Goal: Task Accomplishment & Management: Complete application form

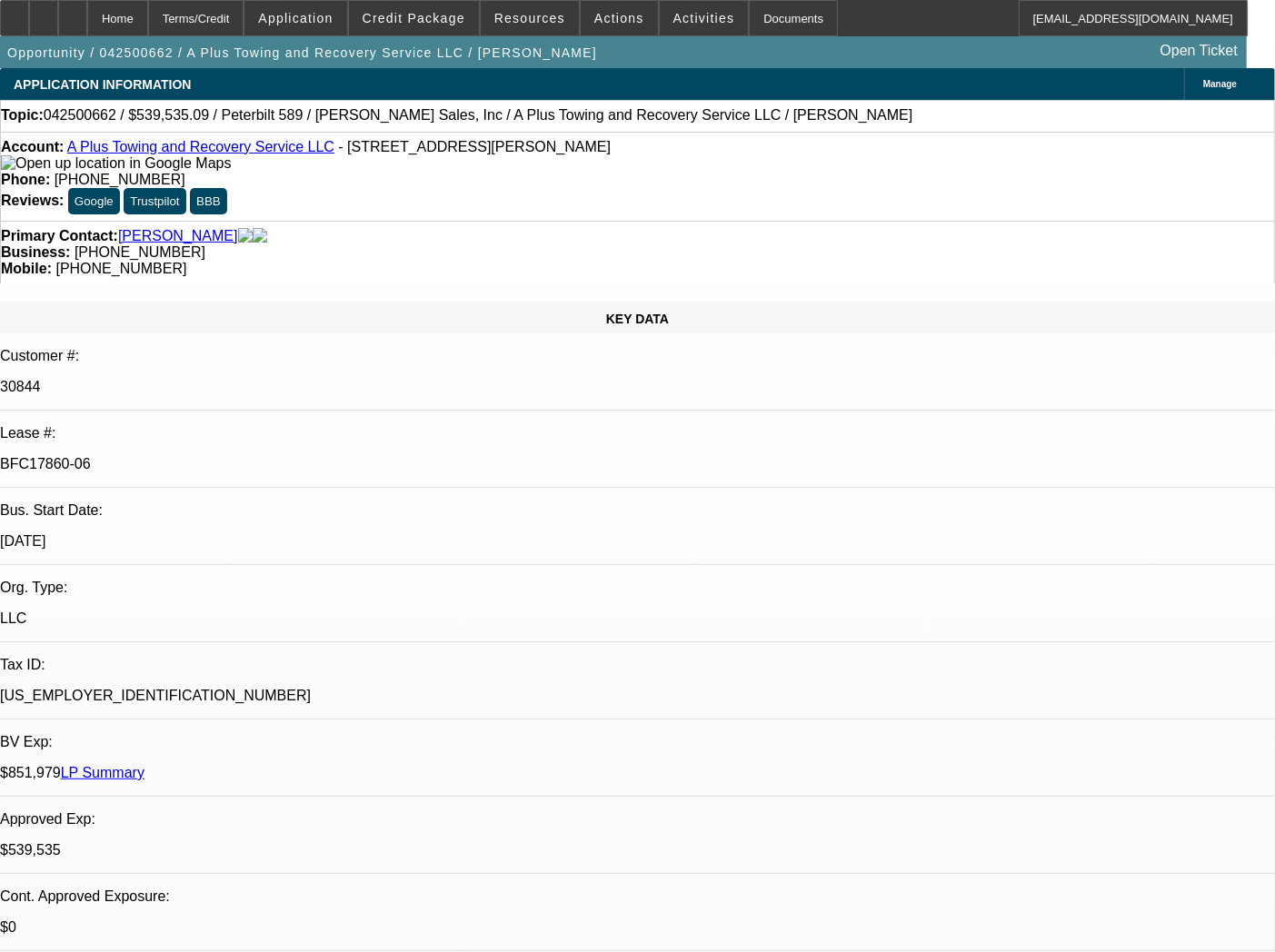
select select "0"
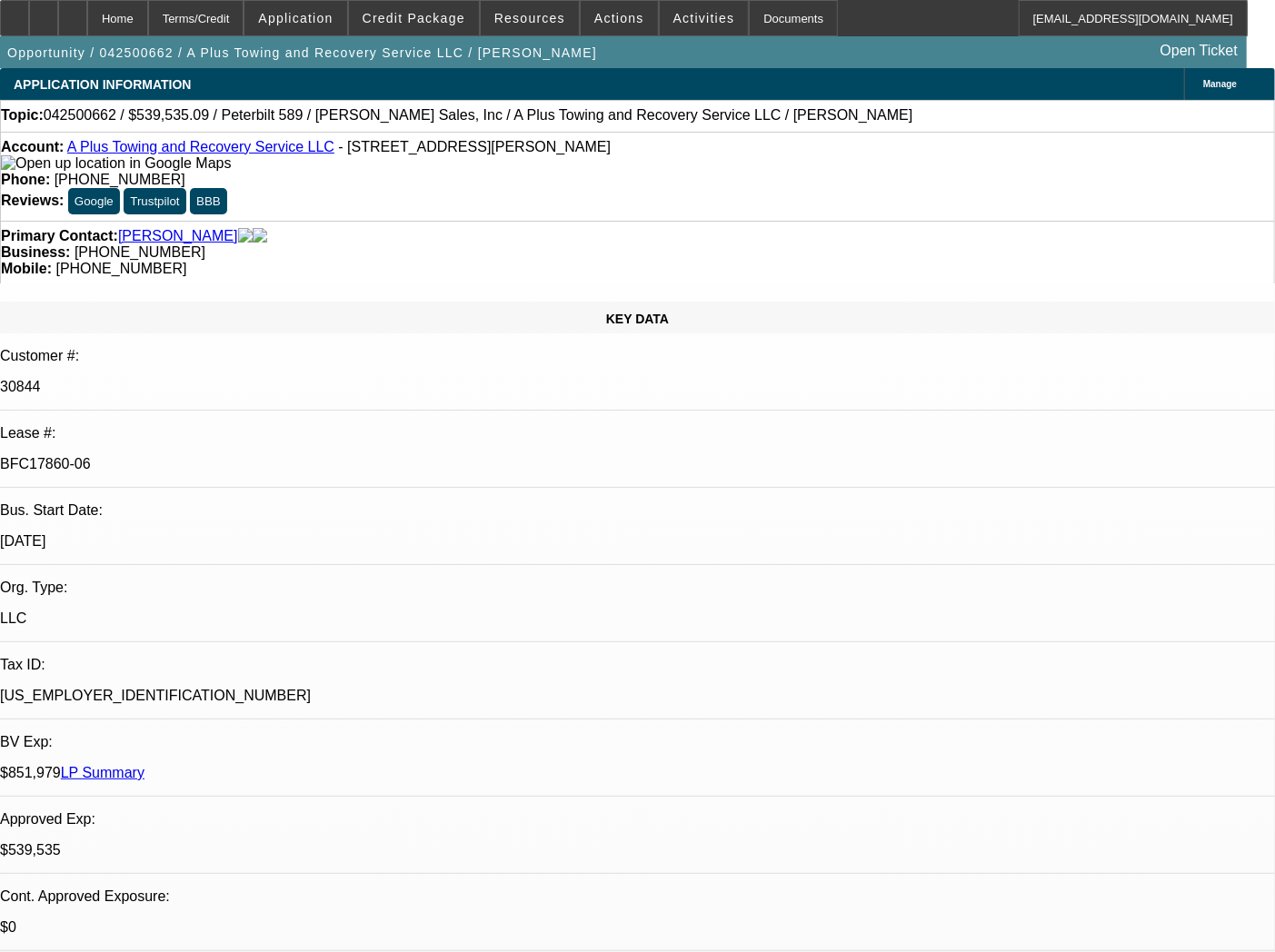
select select "0"
select select "2"
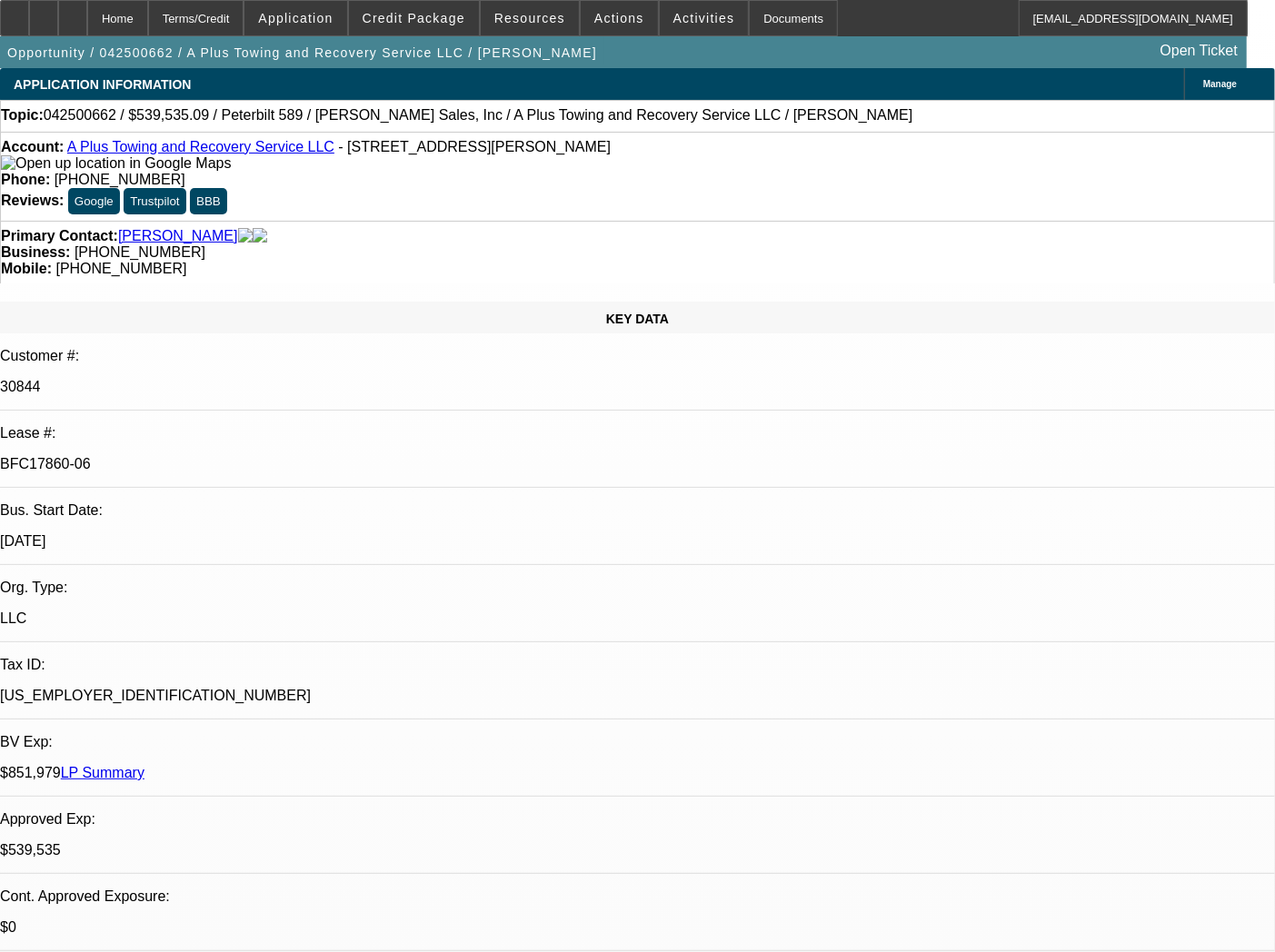
select select "2"
select select "6"
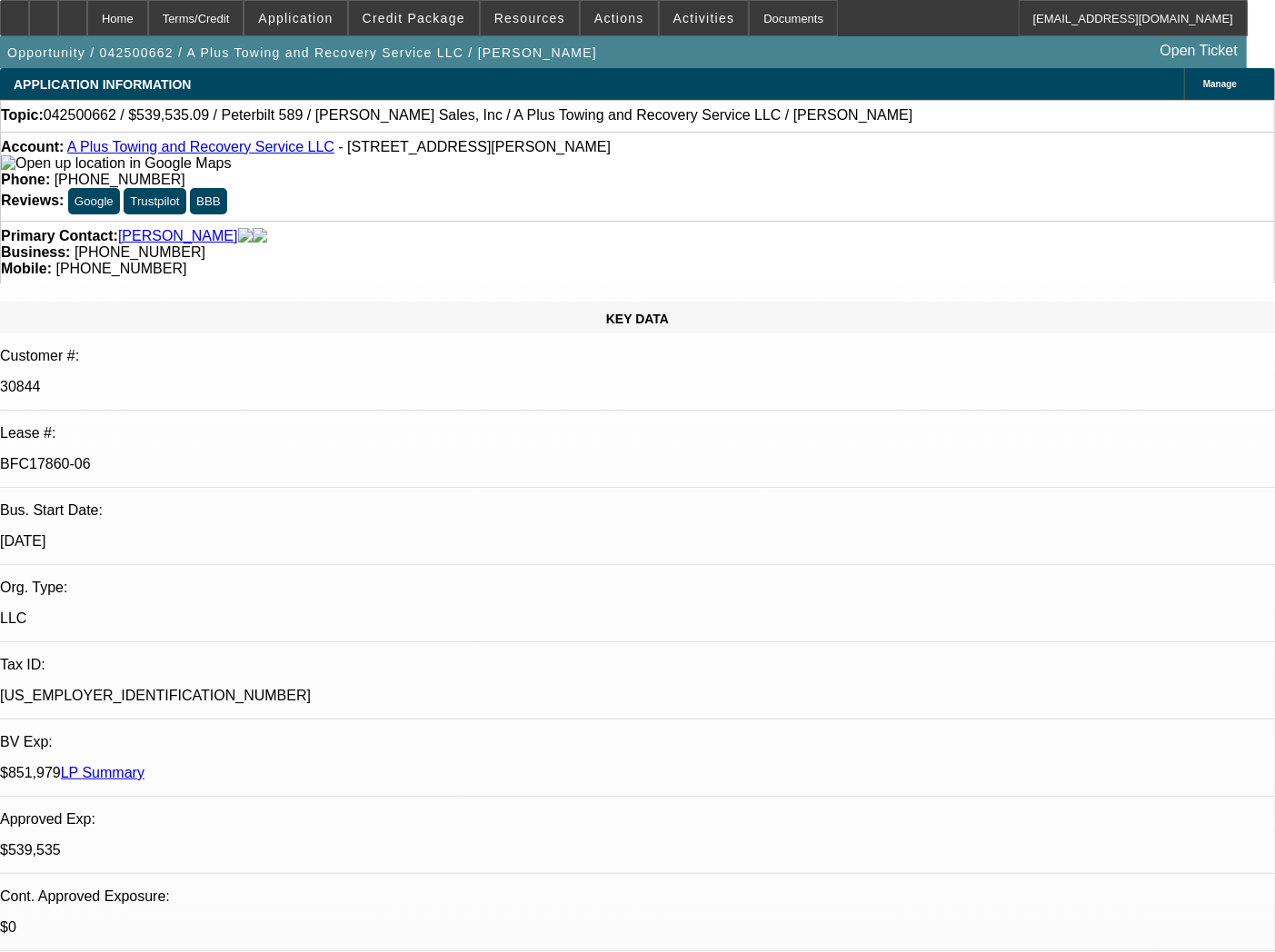
select select "6"
click at [763, 25] on div "Documents" at bounding box center [793, 18] width 89 height 36
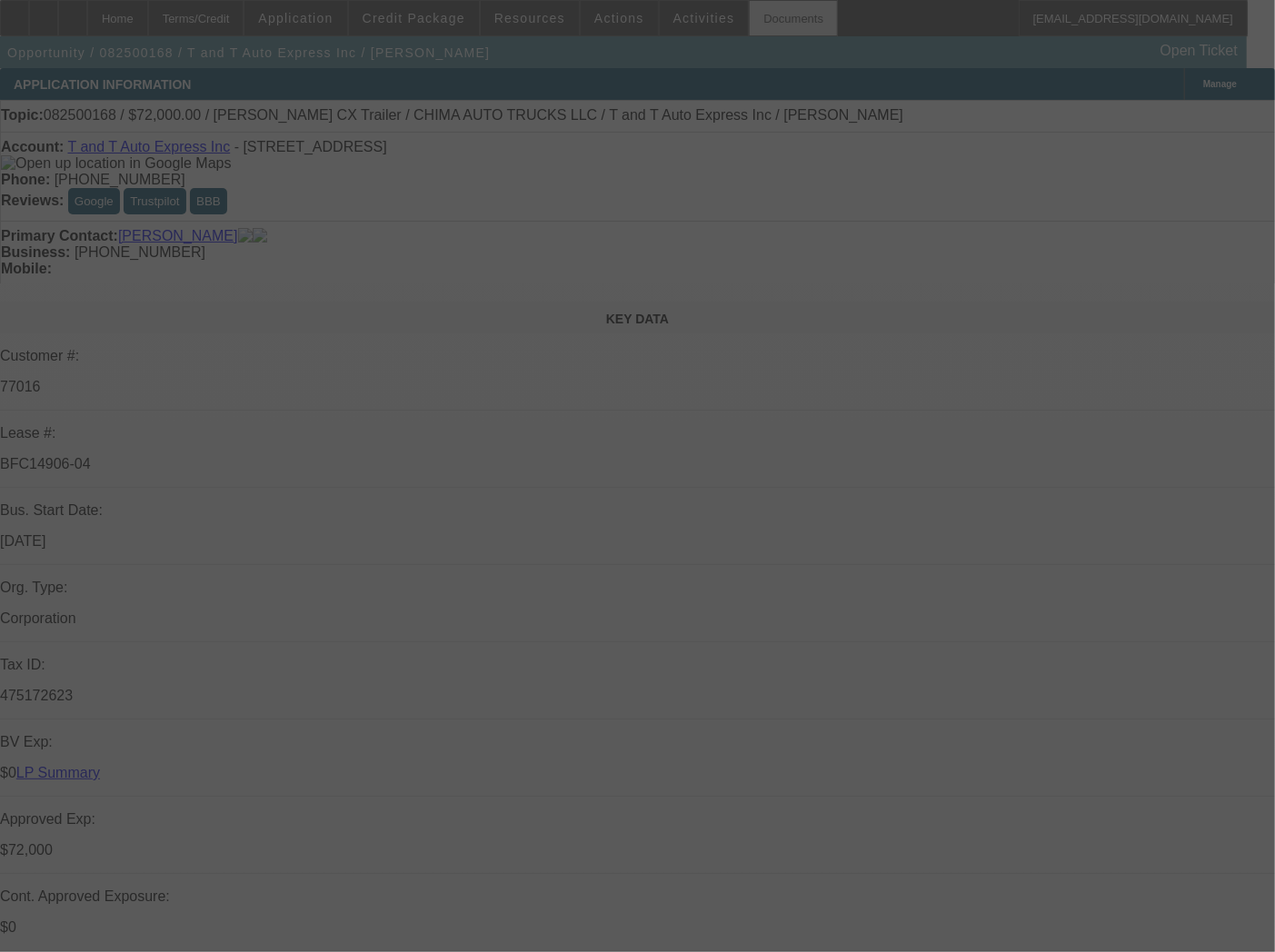
select select "0"
select select "2"
select select "0.1"
select select "4"
select select "0"
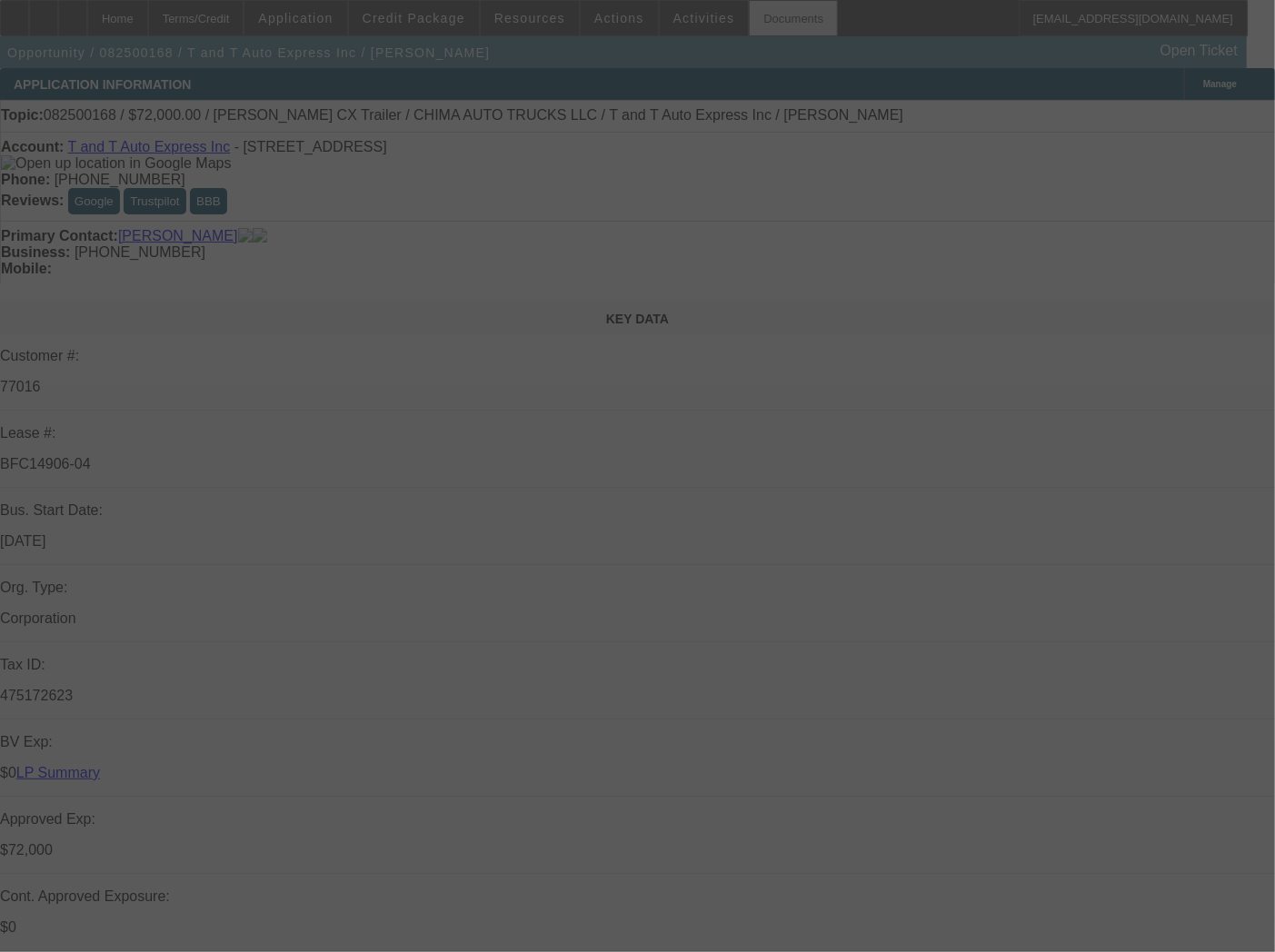
select select "2"
select select "0.1"
select select "4"
select select "0"
select select "2"
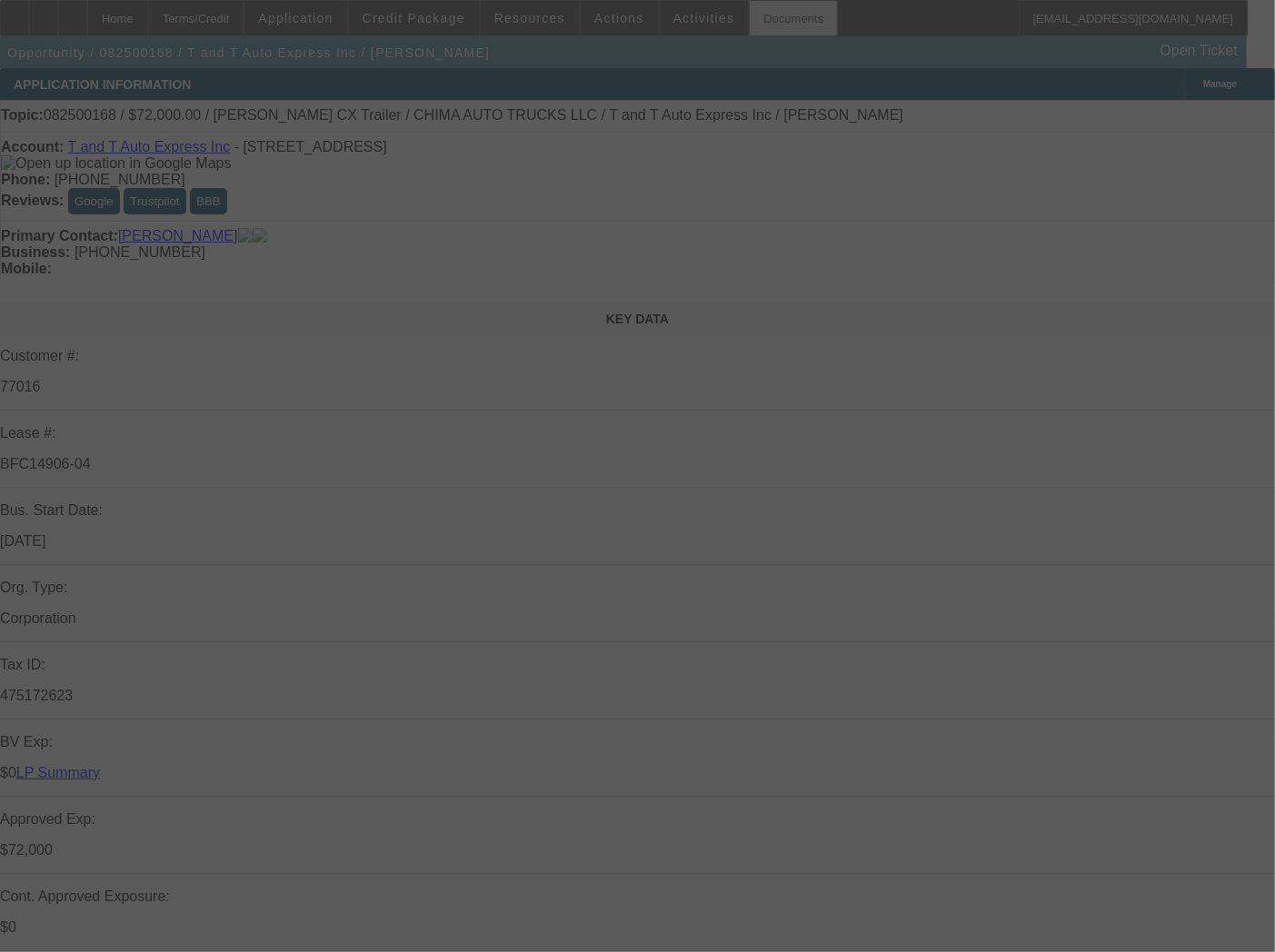
select select "0.1"
select select "4"
select select "0.15"
select select "2"
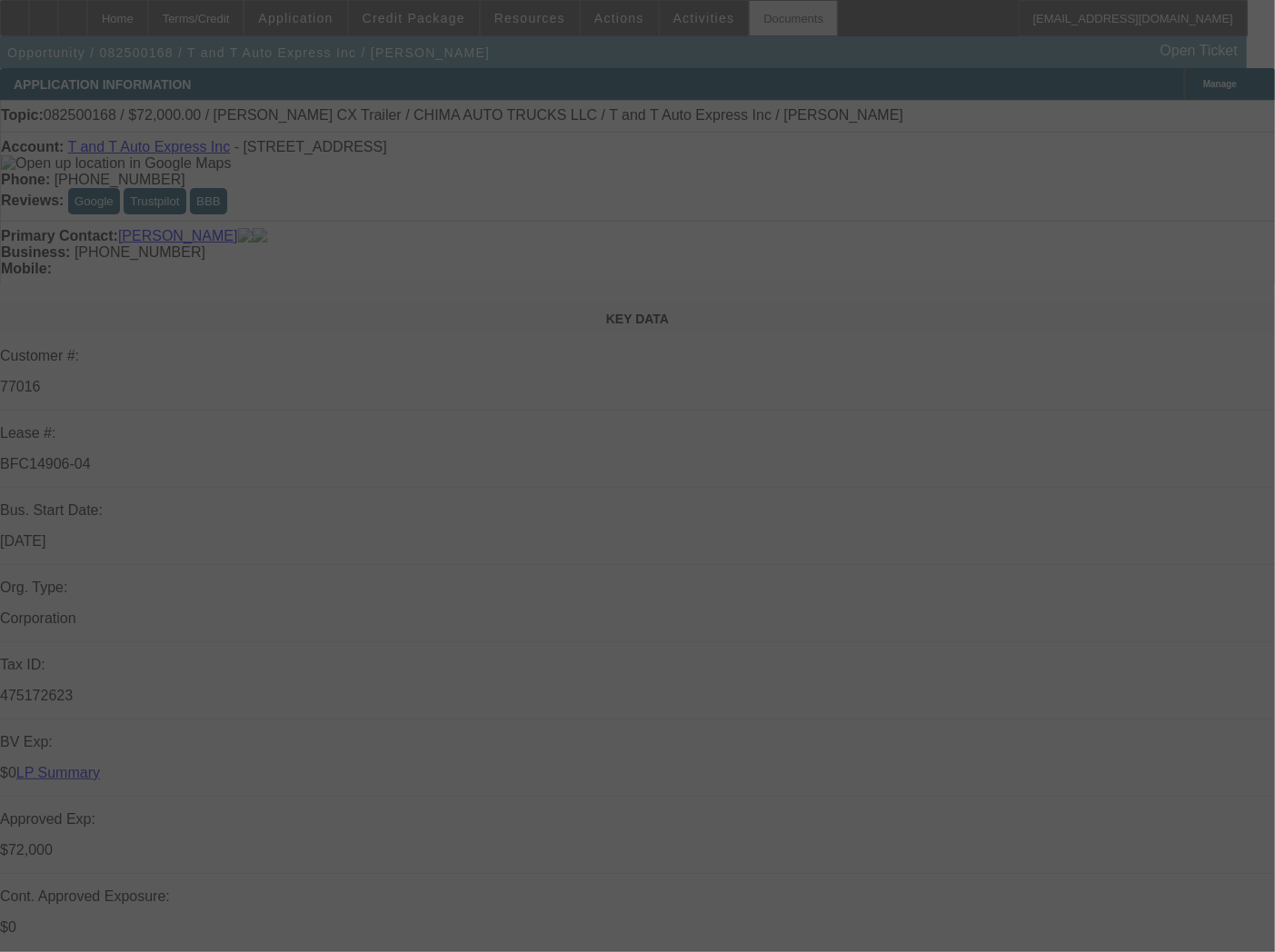
select select "0"
select select "6"
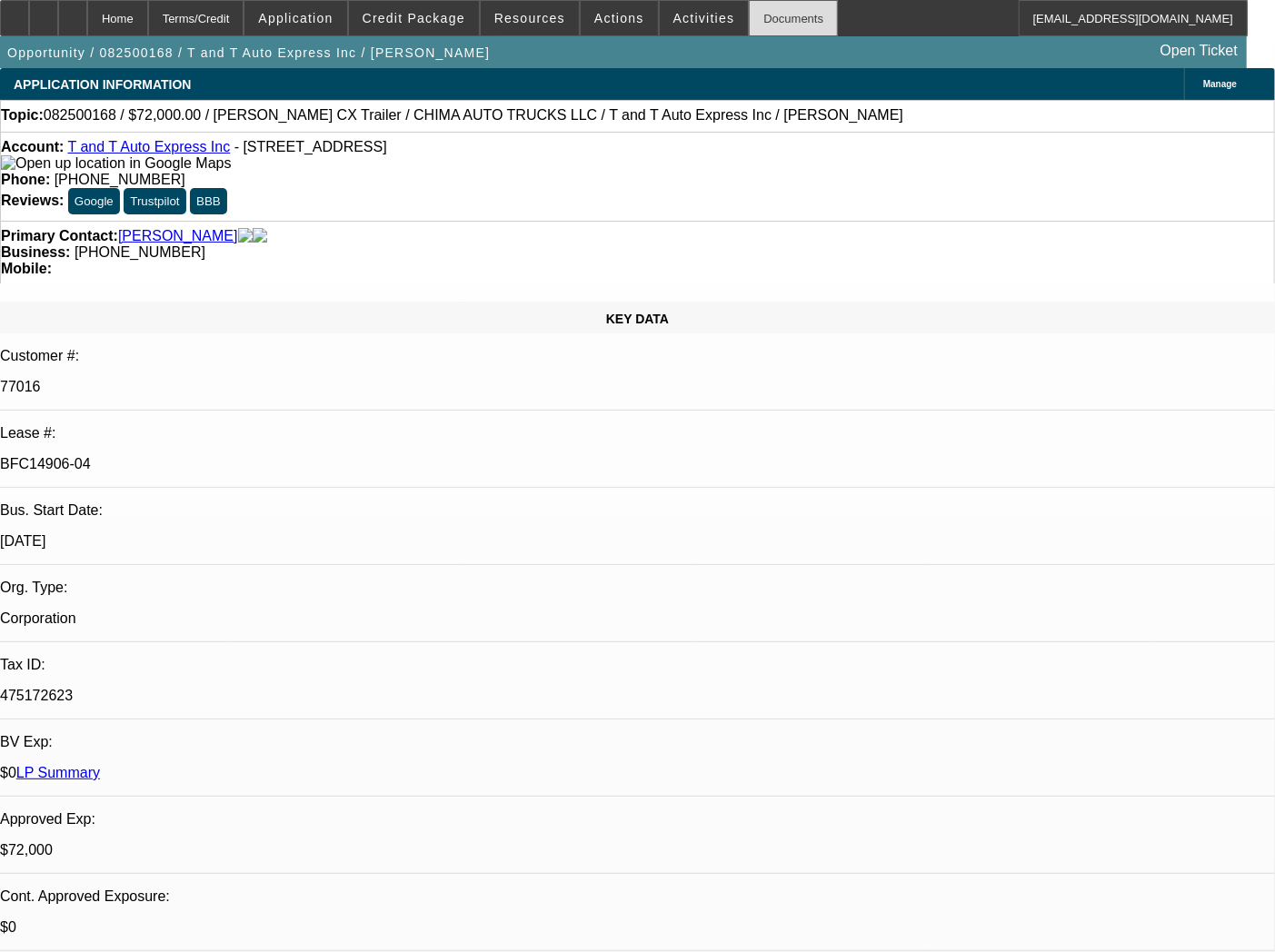
click at [749, 15] on div "Documents" at bounding box center [793, 18] width 89 height 36
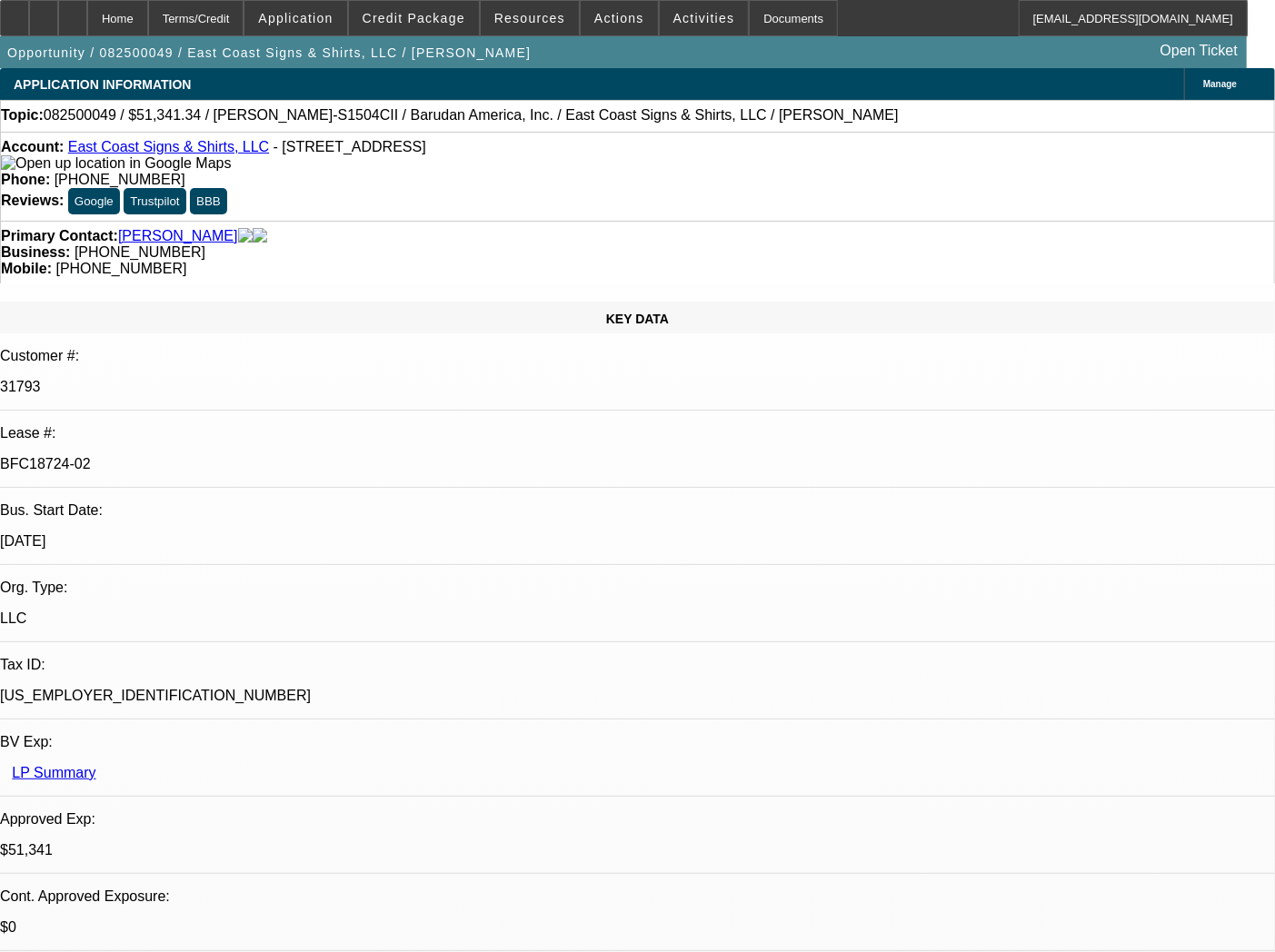
select select "0"
select select "2"
select select "0"
select select "6"
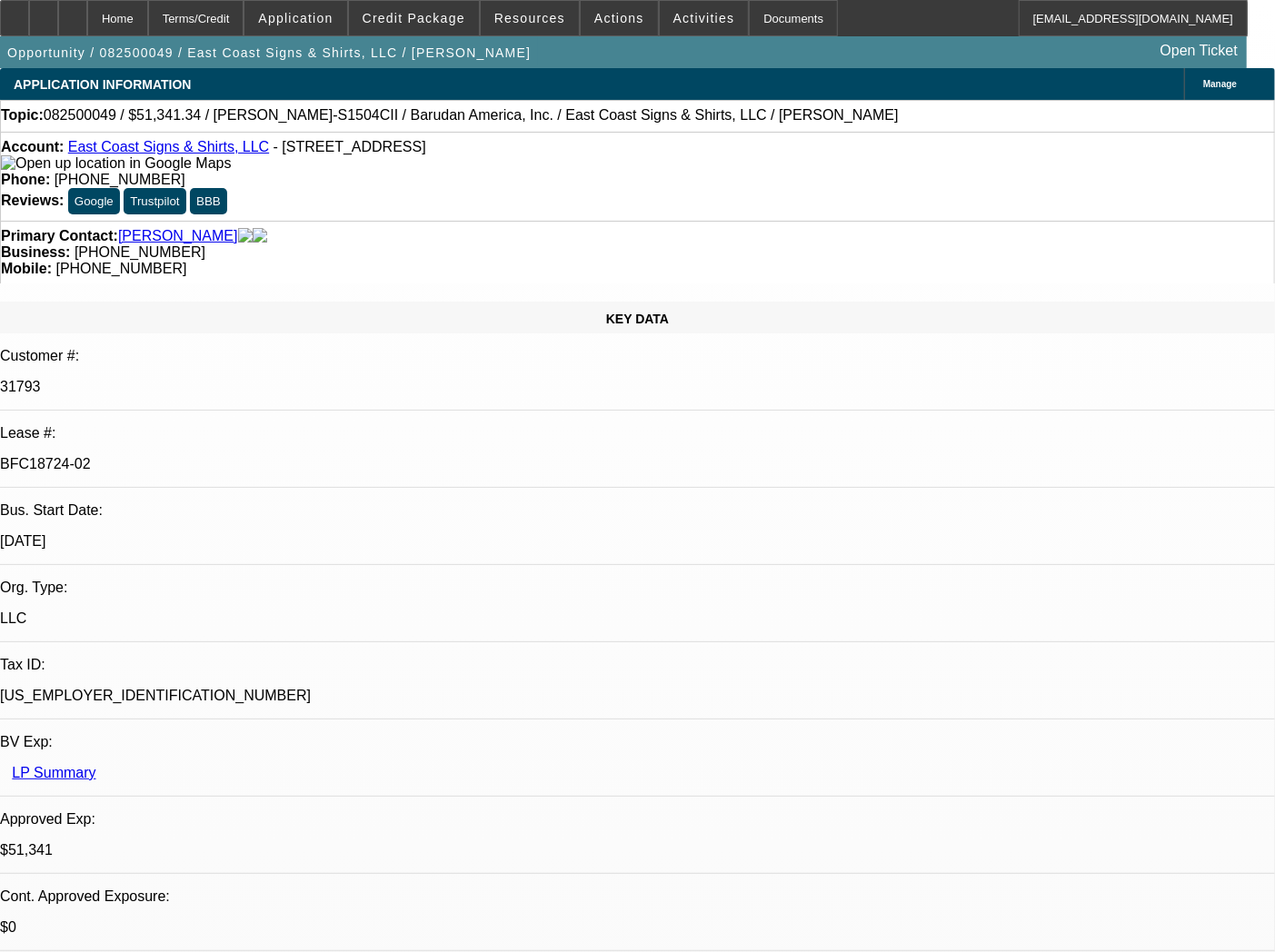
select select "0"
select select "2"
select select "0.1"
select select "4"
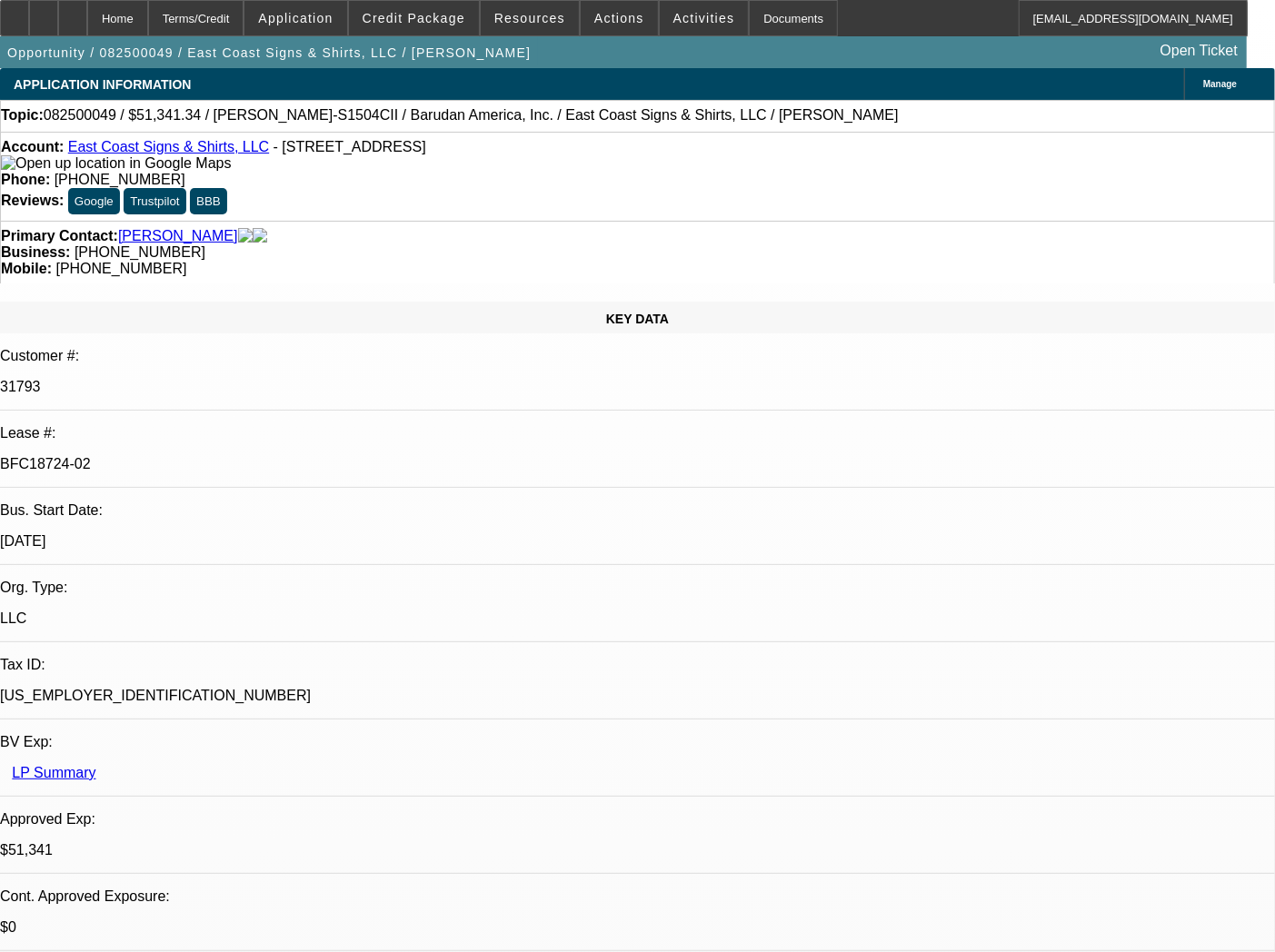
select select "0"
select select "2"
select select "0.1"
select select "4"
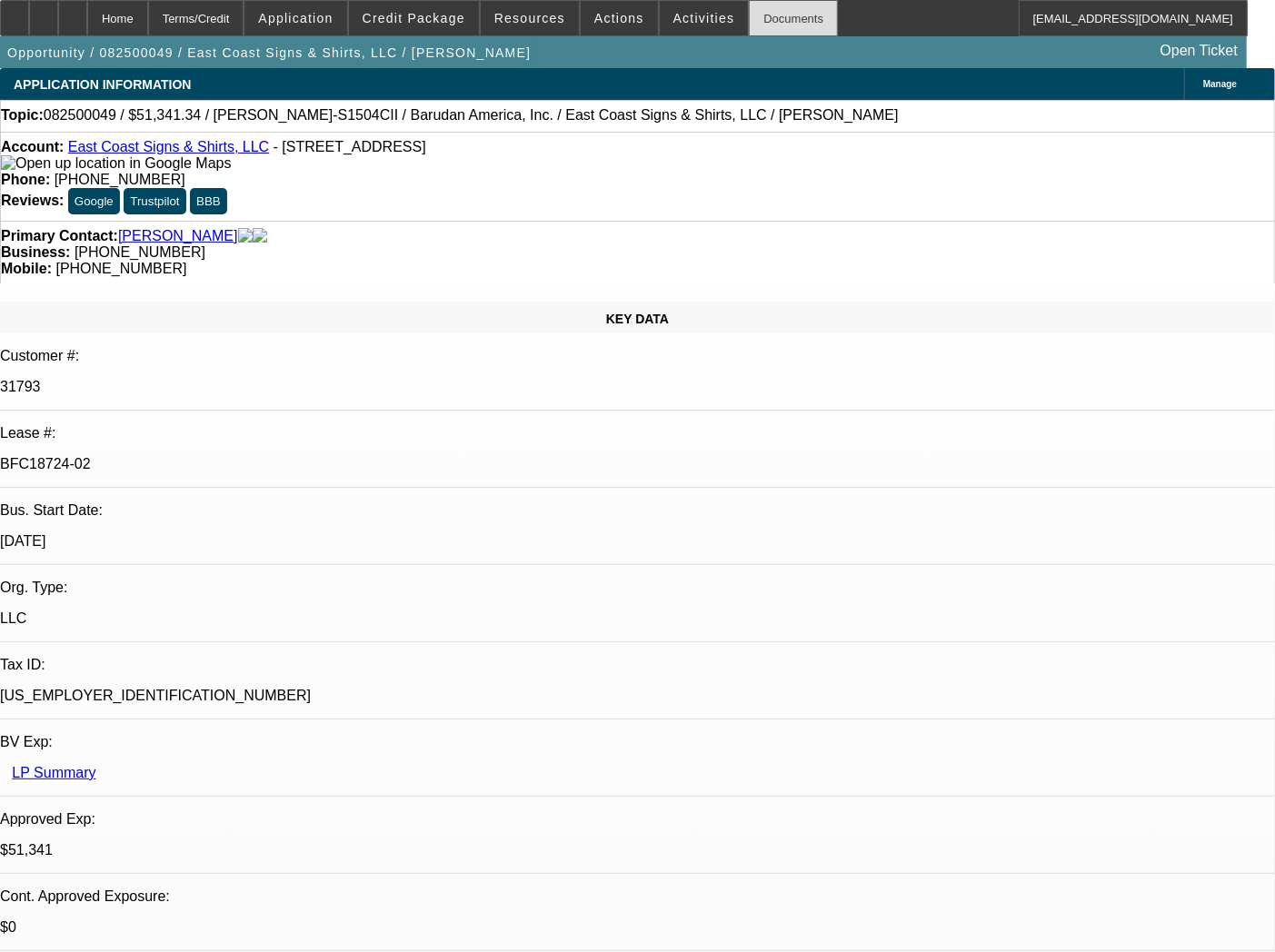
click at [779, 14] on div "Documents" at bounding box center [793, 18] width 89 height 36
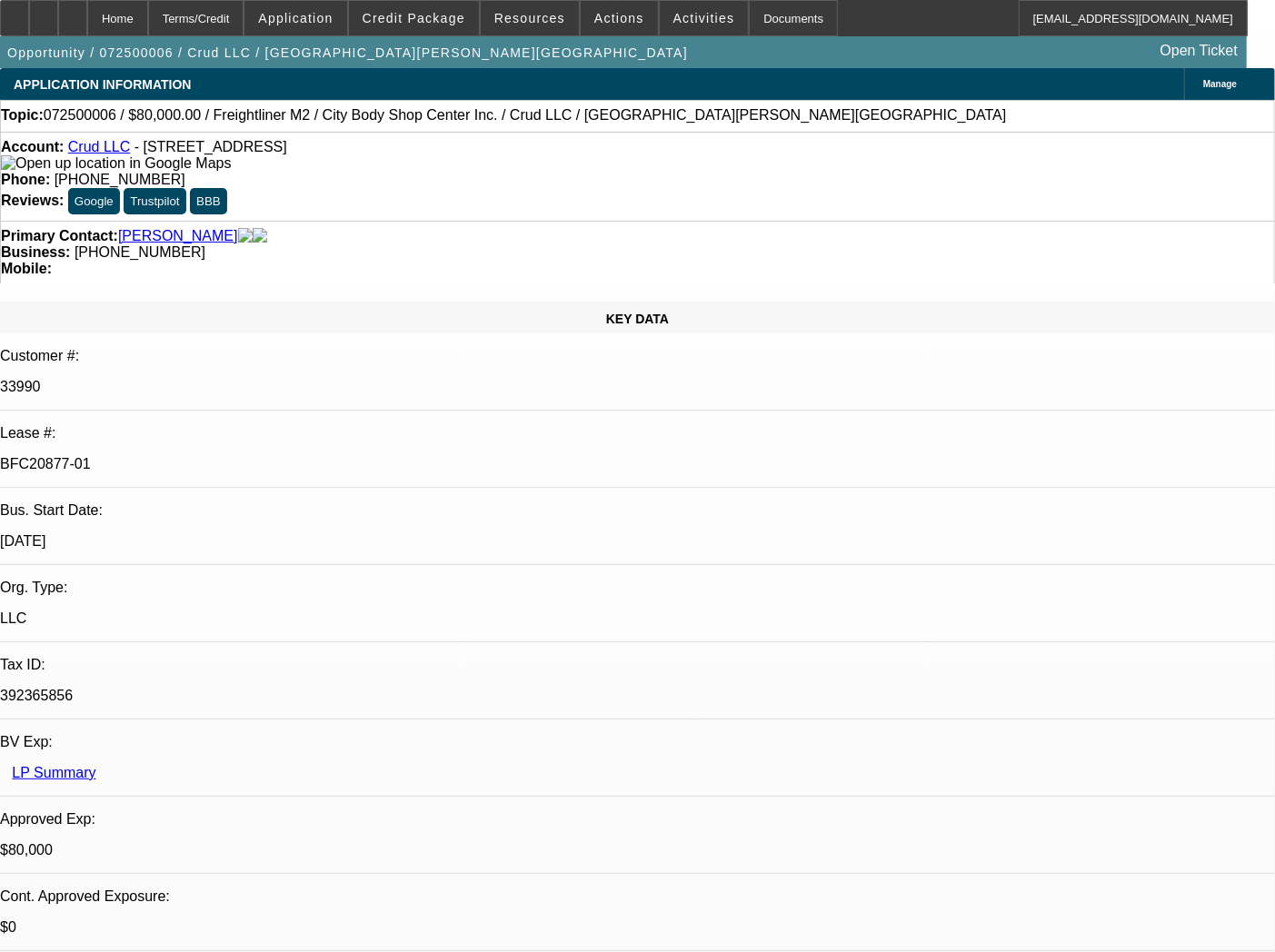
select select "0"
select select "2"
select select "0"
select select "6"
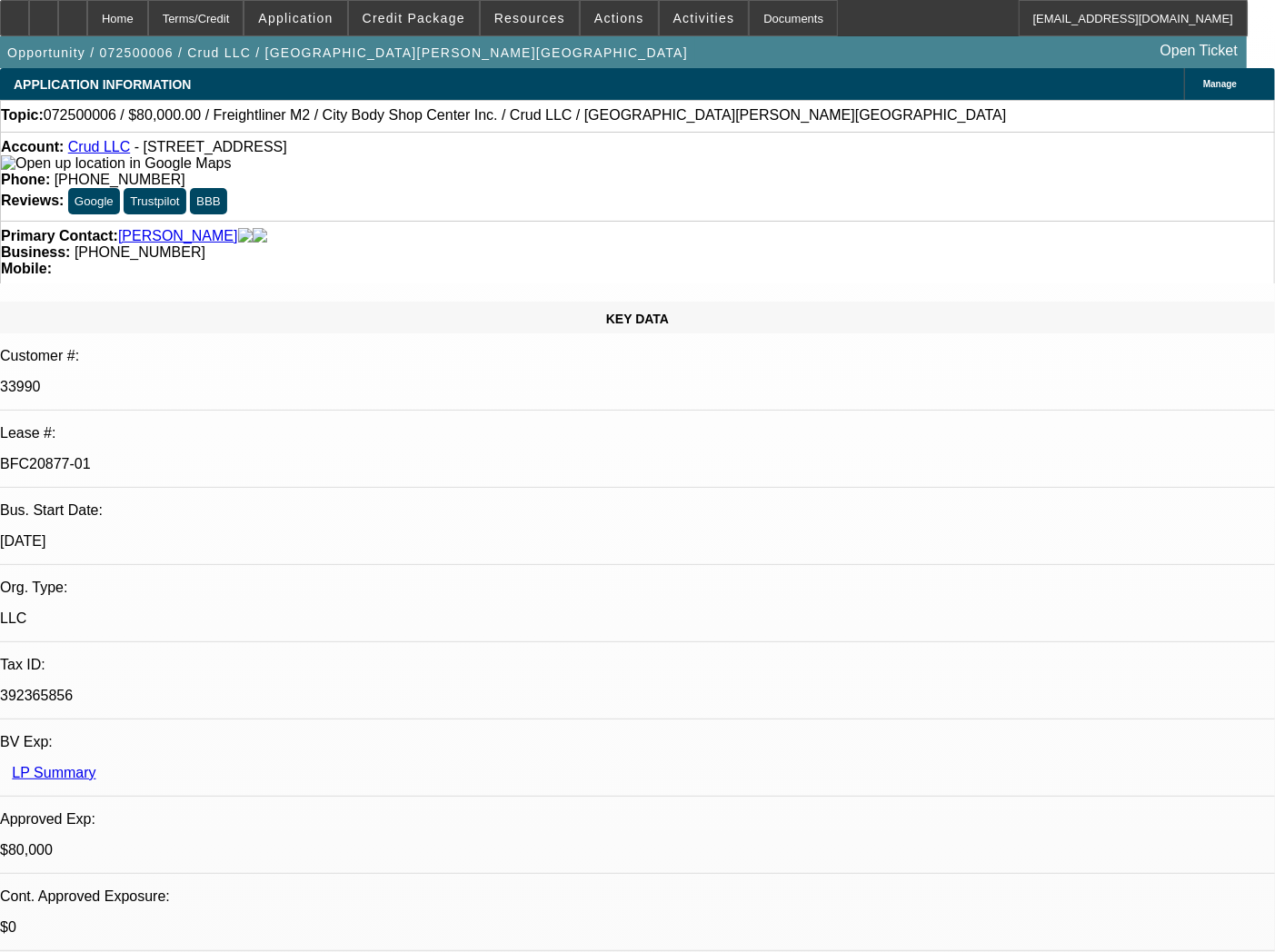
select select "0"
select select "2"
select select "0"
select select "6"
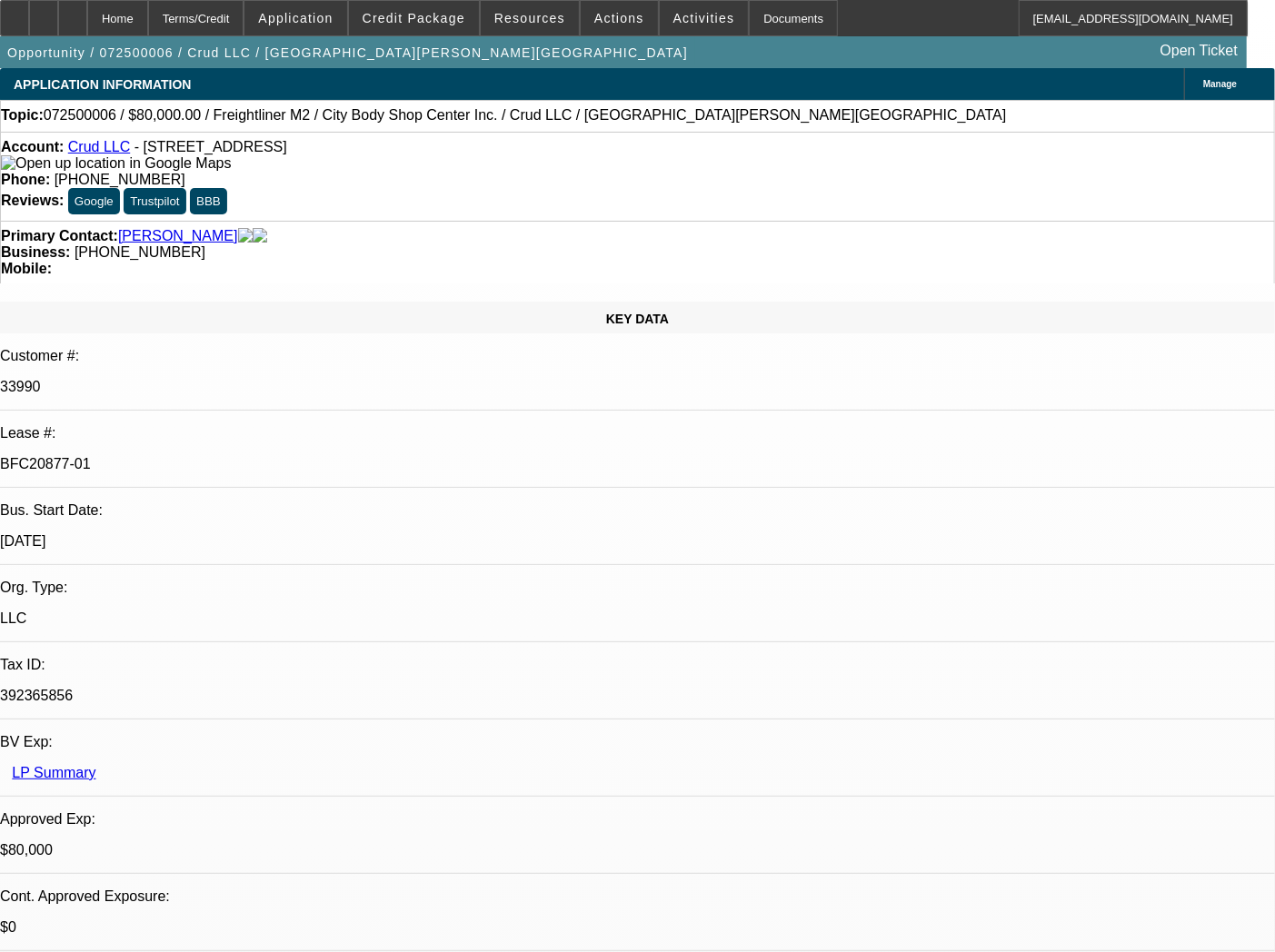
select select "0"
select select "2"
select select "0"
select select "6"
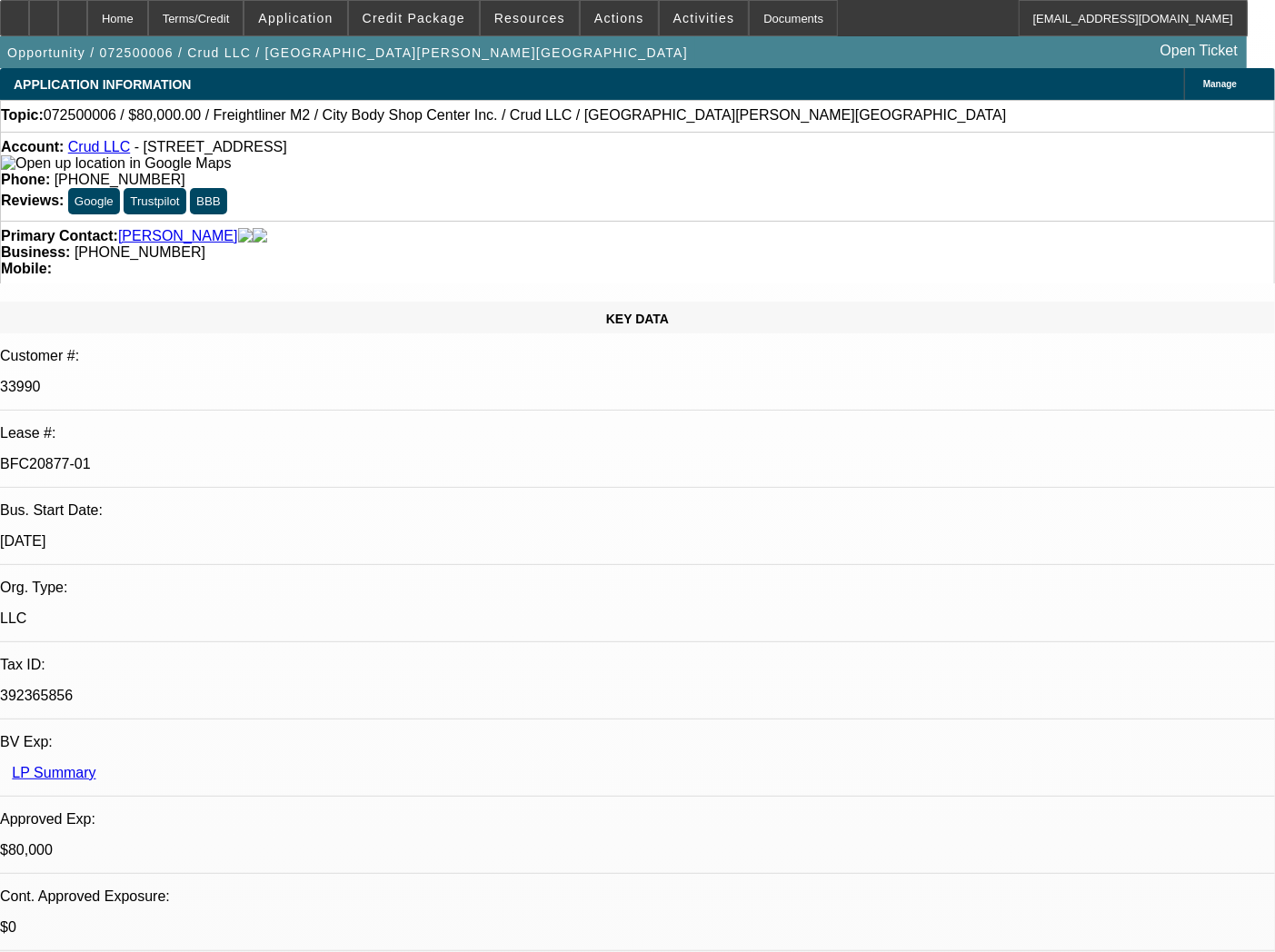
select select "0"
select select "2"
select select "0"
select select "6"
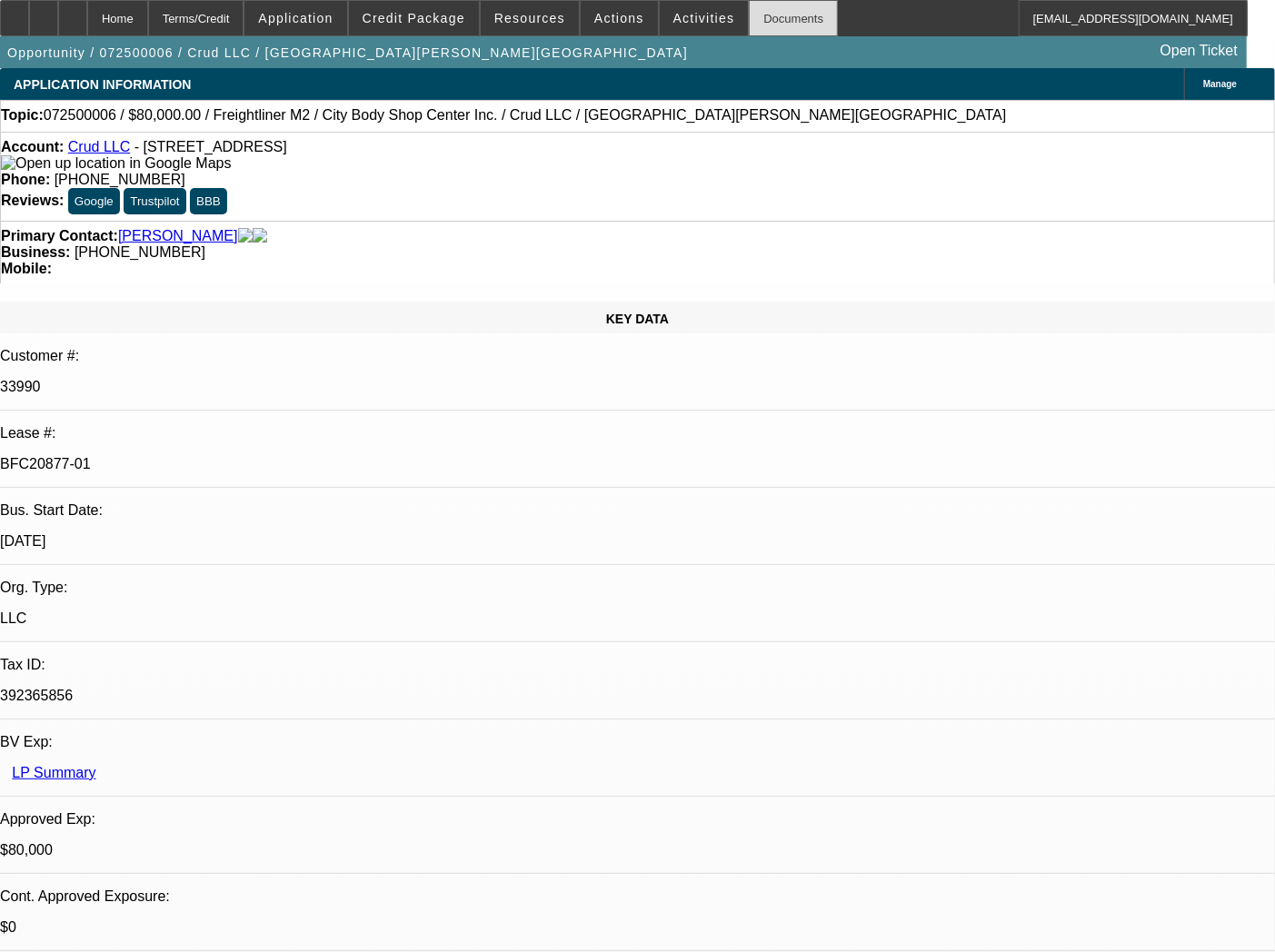
click at [757, 21] on div "Documents" at bounding box center [793, 18] width 89 height 36
